Goal: Task Accomplishment & Management: Use online tool/utility

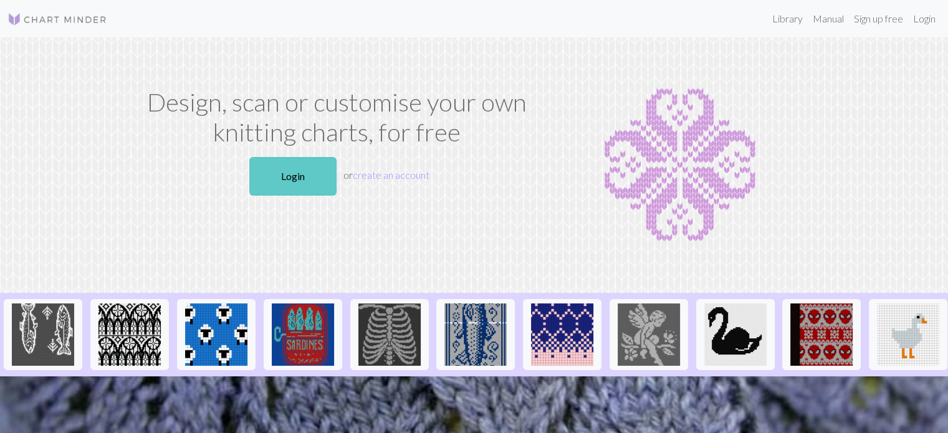
click at [301, 179] on link "Login" at bounding box center [292, 176] width 87 height 39
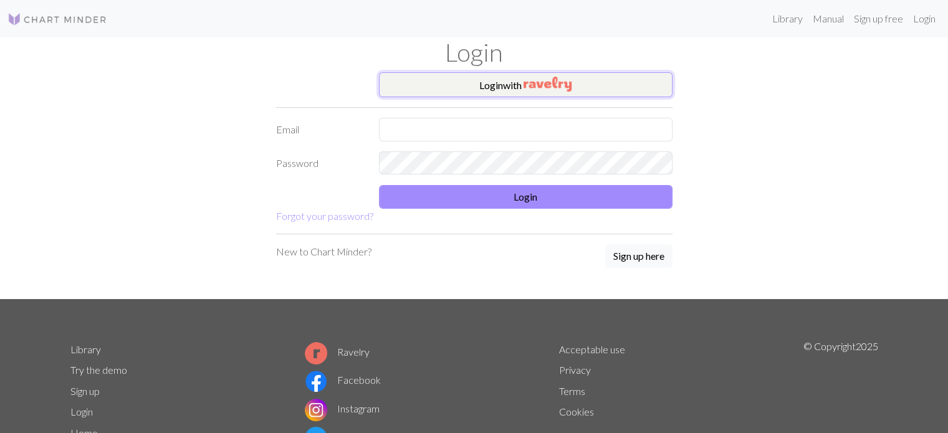
click at [503, 84] on button "Login with" at bounding box center [525, 84] width 293 height 25
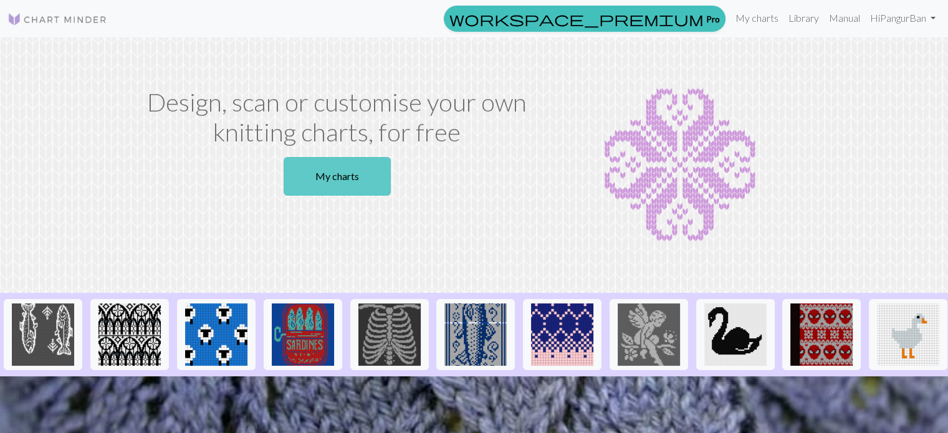
click at [314, 174] on link "My charts" at bounding box center [337, 176] width 107 height 39
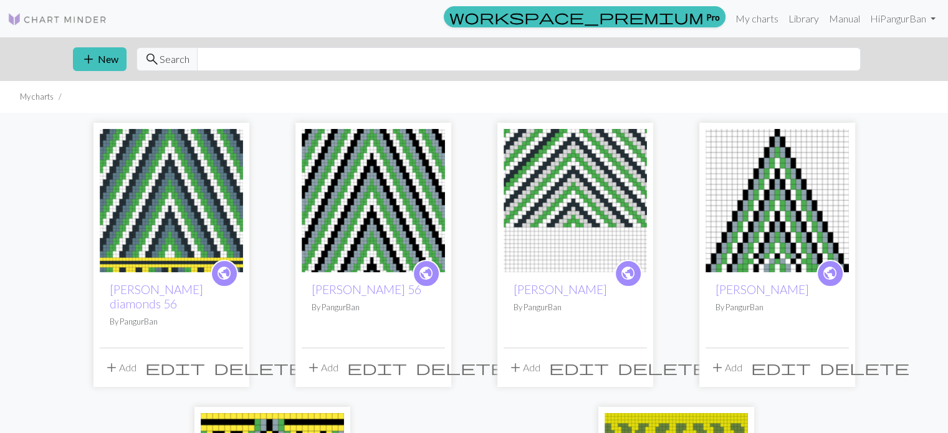
click at [209, 194] on img at bounding box center [171, 200] width 143 height 143
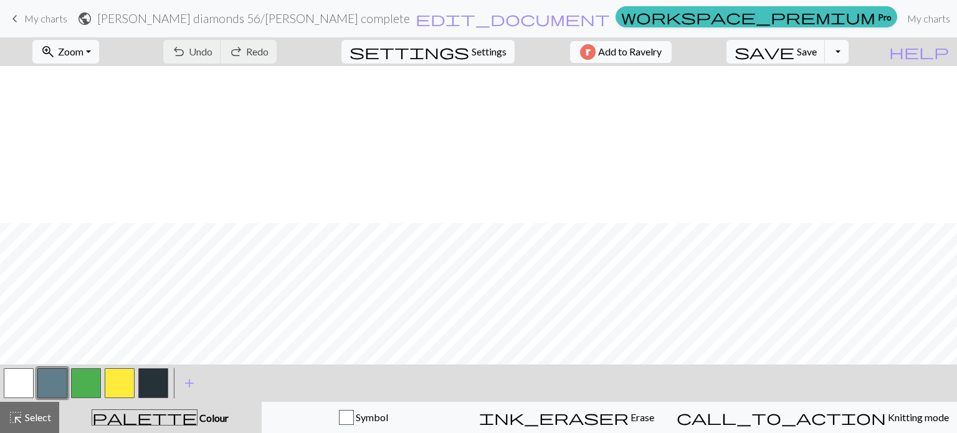
scroll to position [249, 0]
click at [90, 42] on button "zoom_in Zoom Zoom" at bounding box center [65, 52] width 67 height 24
click at [102, 151] on button "50%" at bounding box center [82, 150] width 98 height 20
